Goal: Information Seeking & Learning: Find contact information

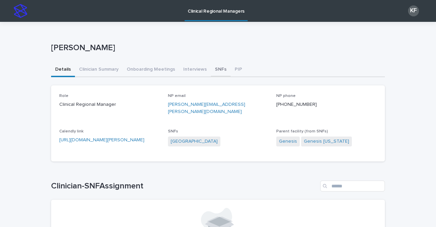
click at [213, 68] on button "SNFs" at bounding box center [221, 70] width 20 height 14
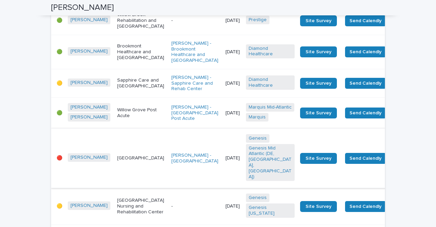
scroll to position [477, 0]
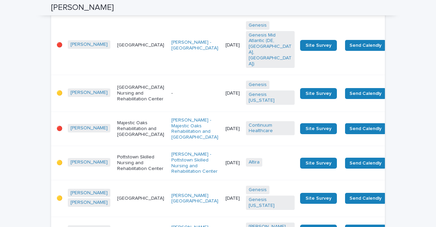
click at [223, 75] on td "[DATE]" at bounding box center [233, 45] width 20 height 60
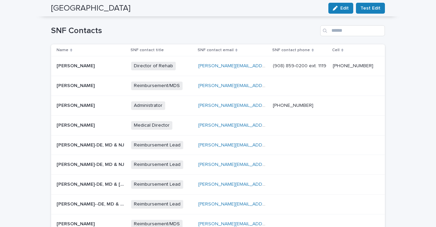
scroll to position [251, 0]
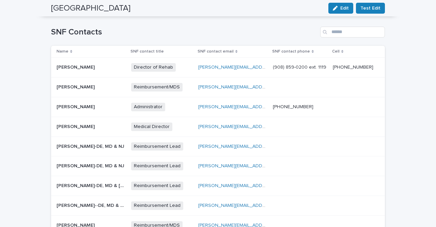
click at [247, 64] on div "[PERSON_NAME][EMAIL_ADDRESS][PERSON_NAME][DOMAIN_NAME] [PERSON_NAME][DOMAIN_NAM…" at bounding box center [232, 67] width 69 height 11
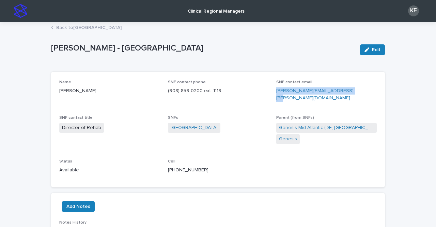
drag, startPoint x: 361, startPoint y: 91, endPoint x: 273, endPoint y: 91, distance: 88.3
click at [273, 91] on div "Name [PERSON_NAME] SNF contact phone (908) 859-0200 ext. 1119 SNF contact email…" at bounding box center [218, 129] width 318 height 99
copy link "[PERSON_NAME][EMAIL_ADDRESS][PERSON_NAME][DOMAIN_NAME]"
click at [58, 27] on link "Back to [GEOGRAPHIC_DATA]" at bounding box center [88, 27] width 65 height 8
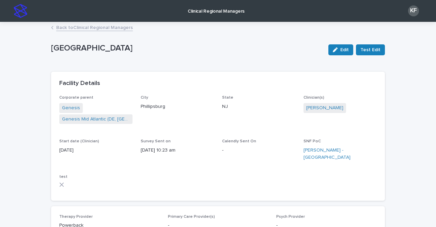
click at [60, 29] on link "Back to Clinical Regional Managers" at bounding box center [94, 27] width 77 height 8
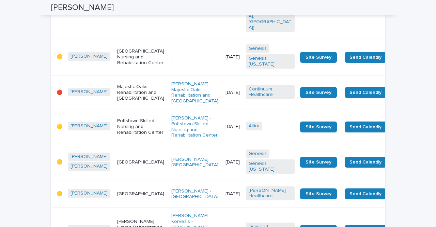
scroll to position [477, 0]
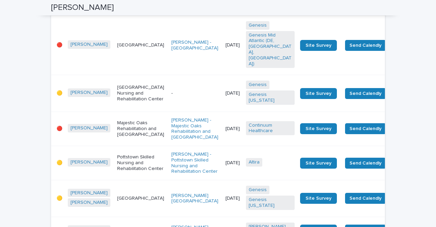
click at [172, 54] on div "[PERSON_NAME] - [GEOGRAPHIC_DATA]" at bounding box center [196, 45] width 49 height 17
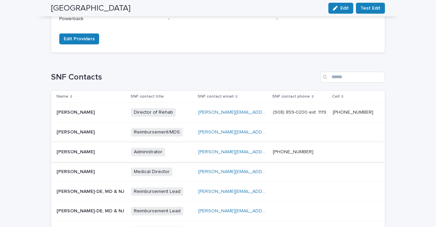
scroll to position [239, 0]
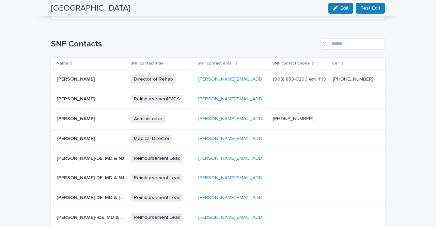
click at [220, 116] on link "[PERSON_NAME][EMAIL_ADDRESS][PERSON_NAME][DOMAIN_NAME]" at bounding box center [273, 118] width 151 height 5
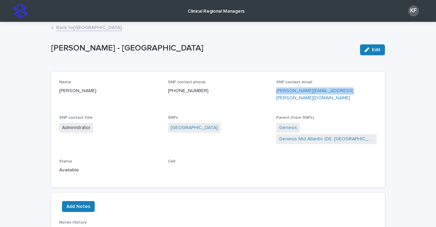
drag, startPoint x: 348, startPoint y: 92, endPoint x: 274, endPoint y: 92, distance: 73.3
click at [277, 92] on p "[PERSON_NAME][EMAIL_ADDRESS][PERSON_NAME][DOMAIN_NAME]" at bounding box center [327, 94] width 101 height 14
copy link "[PERSON_NAME][EMAIL_ADDRESS][PERSON_NAME][DOMAIN_NAME]"
click at [232, 9] on p "Clinical Regional Managers" at bounding box center [216, 7] width 57 height 14
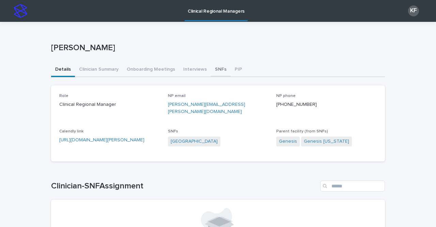
click at [212, 68] on button "SNFs" at bounding box center [221, 70] width 20 height 14
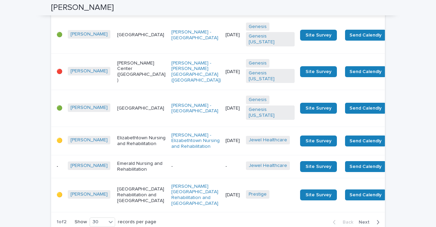
scroll to position [1023, 0]
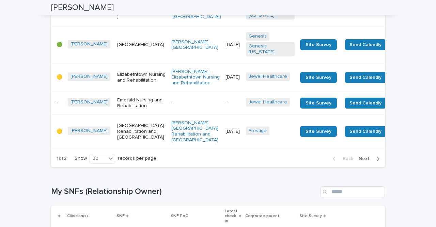
click at [127, 26] on td "[PERSON_NAME] Center ([GEOGRAPHIC_DATA])" at bounding box center [142, 8] width 54 height 36
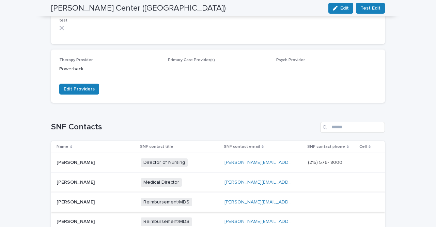
scroll to position [307, 0]
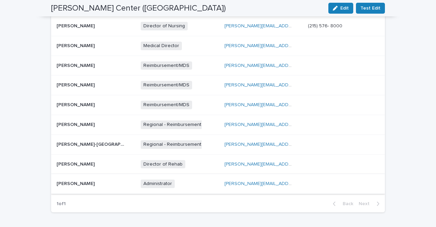
click at [250, 181] on link "[PERSON_NAME][EMAIL_ADDRESS][PERSON_NAME][DOMAIN_NAME]" at bounding box center [300, 183] width 151 height 5
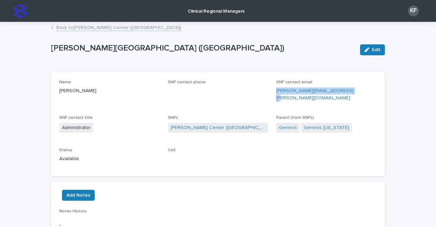
drag, startPoint x: 278, startPoint y: 91, endPoint x: 274, endPoint y: 92, distance: 4.1
click at [277, 92] on p "[PERSON_NAME][EMAIL_ADDRESS][PERSON_NAME][DOMAIN_NAME]" at bounding box center [327, 94] width 101 height 14
click at [65, 29] on link "Back to [PERSON_NAME][GEOGRAPHIC_DATA] ([GEOGRAPHIC_DATA])" at bounding box center [118, 27] width 125 height 8
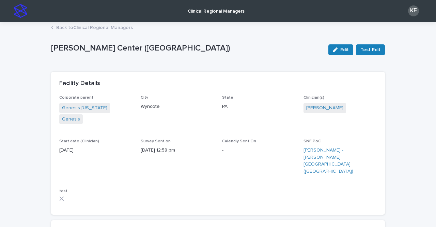
click at [82, 24] on link "Back to Clinical Regional Managers" at bounding box center [94, 27] width 77 height 8
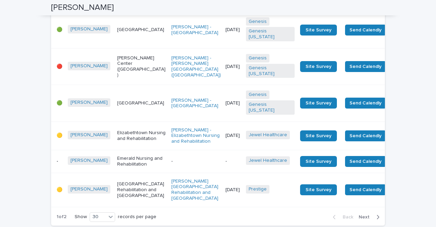
scroll to position [989, 0]
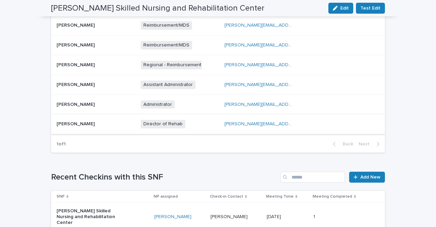
scroll to position [409, 0]
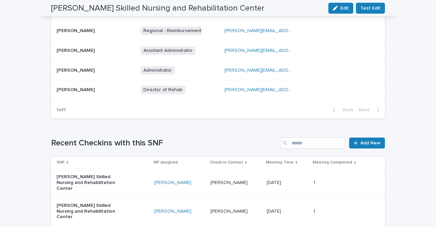
click at [200, 83] on div "Director of Rehab + 0" at bounding box center [180, 90] width 78 height 14
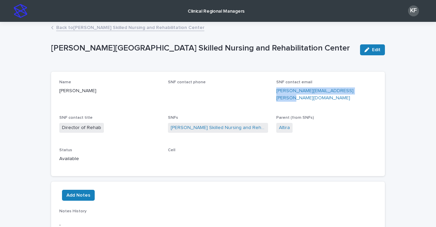
drag, startPoint x: 361, startPoint y: 93, endPoint x: 273, endPoint y: 91, distance: 87.7
click at [273, 91] on div "Name [PERSON_NAME] SNF contact phone SNF contact email [PERSON_NAME][EMAIL_ADDR…" at bounding box center [218, 124] width 318 height 88
copy link "[PERSON_NAME][EMAIL_ADDRESS][PERSON_NAME][DOMAIN_NAME]"
click at [66, 27] on link "Back to [GEOGRAPHIC_DATA] Skilled Nursing and Rehabilitation Center" at bounding box center [130, 27] width 148 height 8
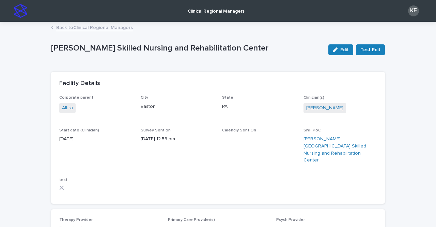
click at [99, 24] on link "Back to Clinical Regional Managers" at bounding box center [94, 27] width 77 height 8
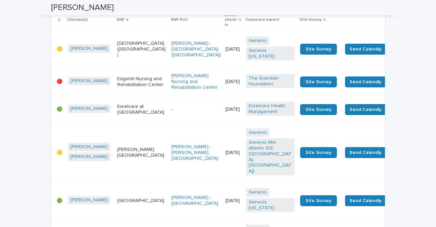
scroll to position [1227, 0]
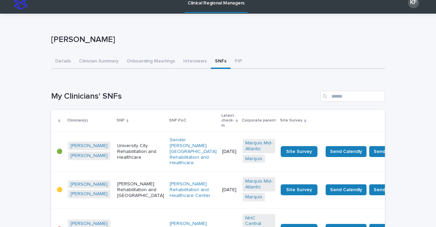
scroll to position [0, 0]
